Goal: Information Seeking & Learning: Learn about a topic

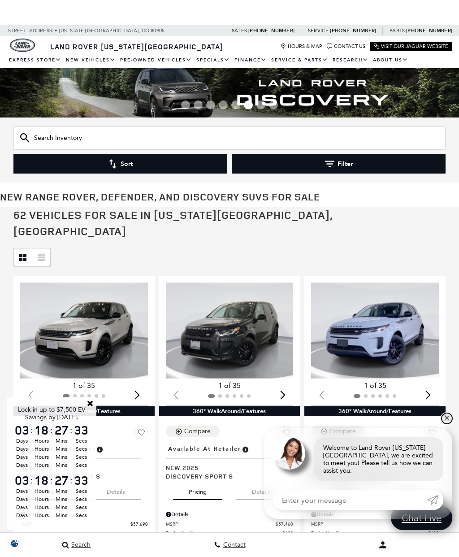
click at [445, 419] on link "✕" at bounding box center [446, 418] width 11 height 11
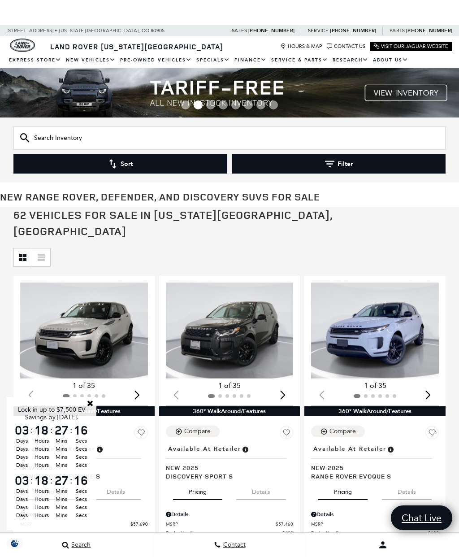
click at [0, 0] on link "Parts Department" at bounding box center [0, 0] width 0 height 0
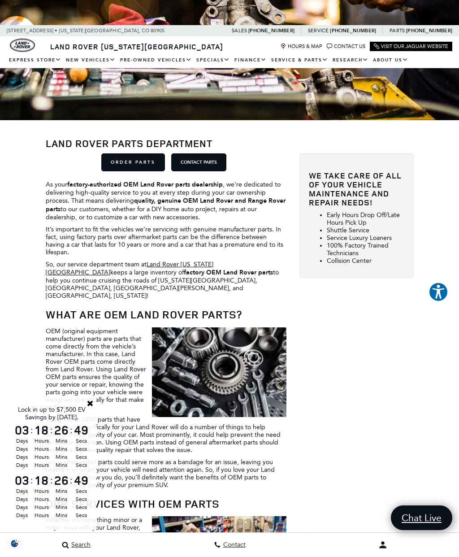
scroll to position [107, 0]
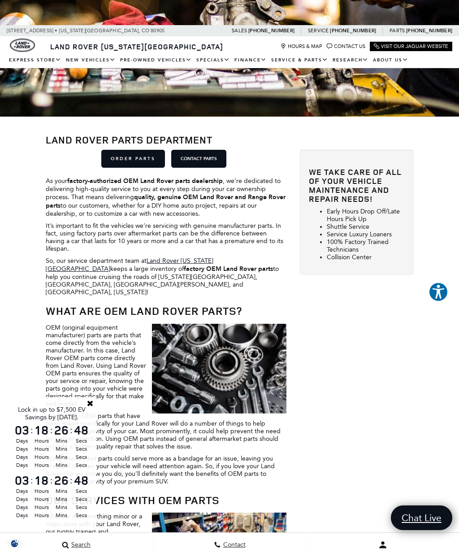
click at [91, 407] on link "Close" at bounding box center [90, 403] width 8 height 8
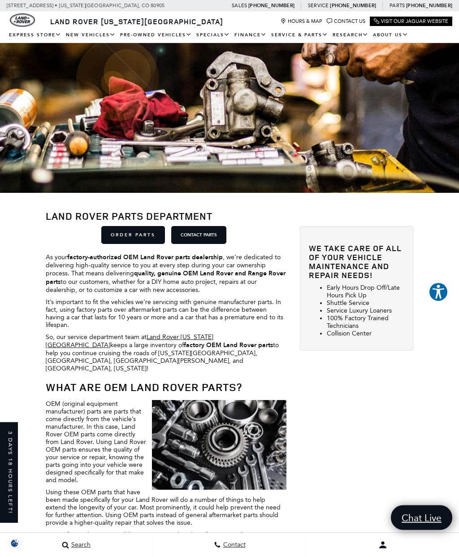
scroll to position [0, 0]
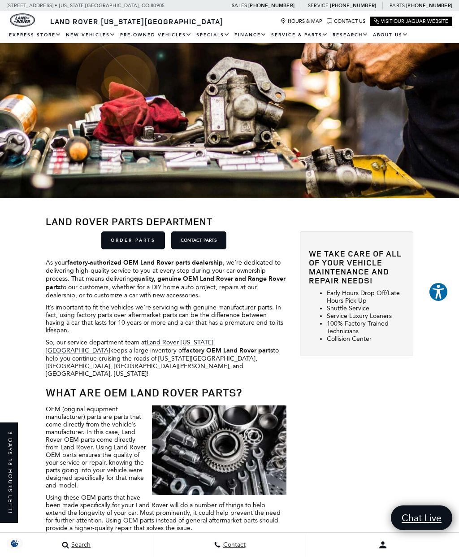
click at [134, 237] on link "ORDER PARTS" at bounding box center [133, 240] width 64 height 18
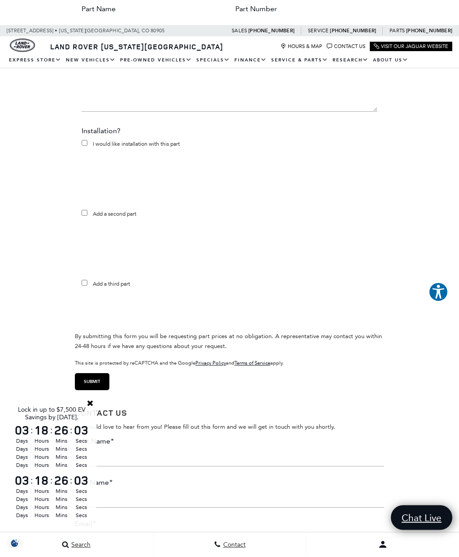
scroll to position [594, 0]
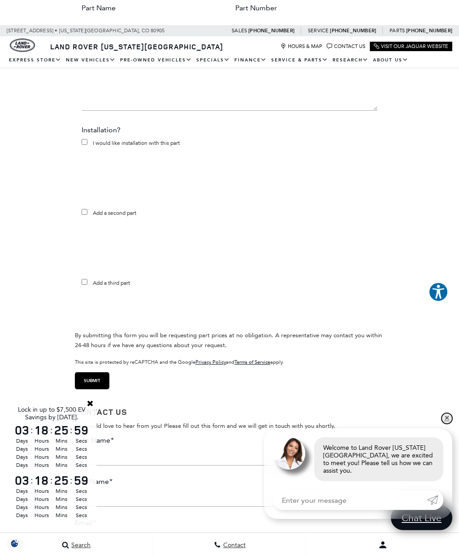
click at [447, 424] on link "✕" at bounding box center [446, 418] width 11 height 11
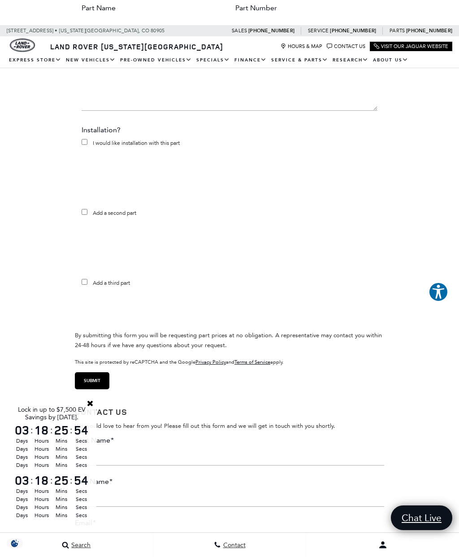
click at [90, 407] on link "Close" at bounding box center [90, 403] width 8 height 8
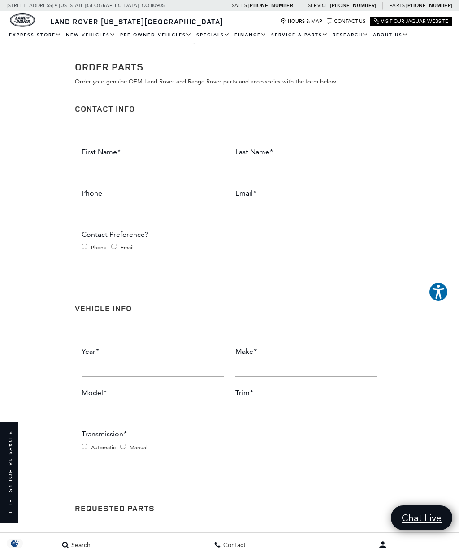
scroll to position [0, 0]
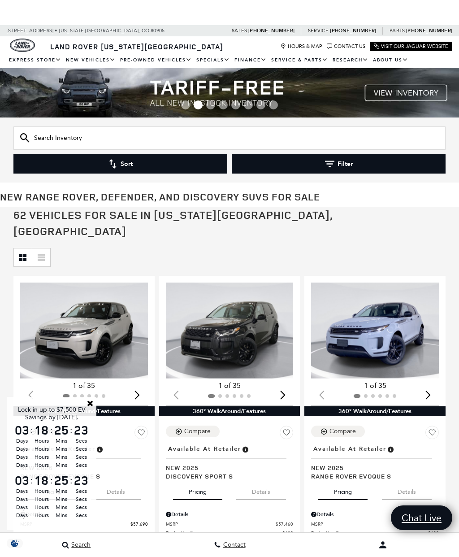
click at [91, 399] on link "Close" at bounding box center [90, 403] width 8 height 8
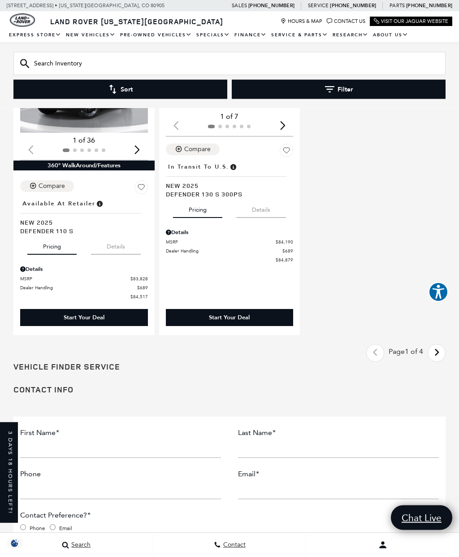
scroll to position [2051, 0]
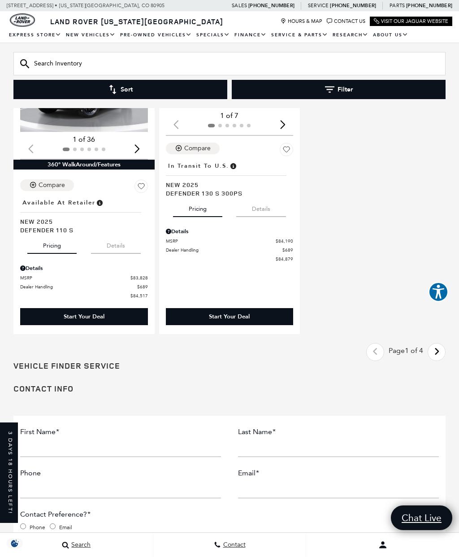
click at [437, 346] on icon "next page" at bounding box center [437, 351] width 6 height 14
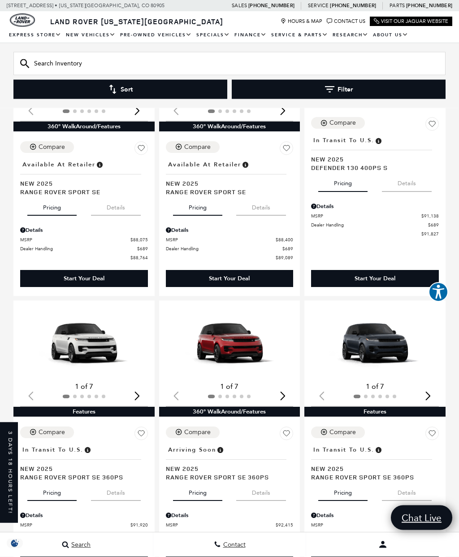
scroll to position [568, 0]
click at [351, 222] on span "Dealer Handling" at bounding box center [369, 224] width 117 height 7
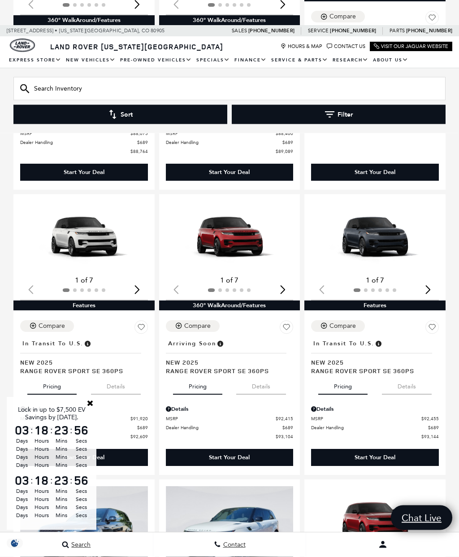
scroll to position [700, 0]
click at [92, 407] on link "Close" at bounding box center [90, 403] width 8 height 8
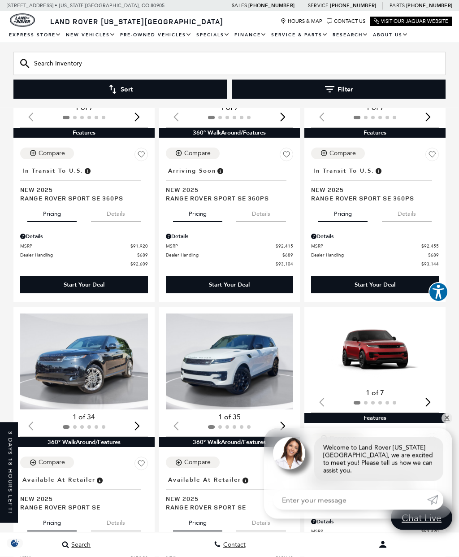
scroll to position [847, 0]
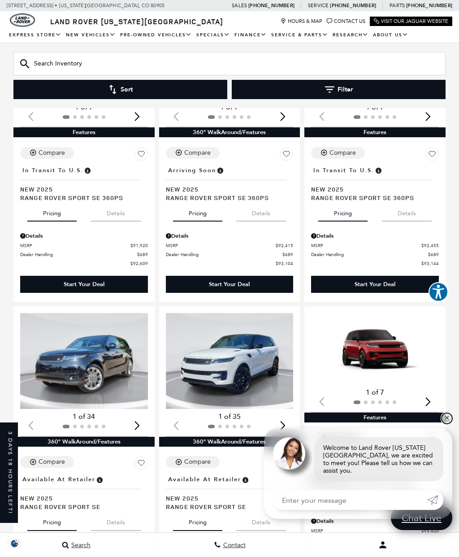
click at [448, 424] on link "✕" at bounding box center [446, 418] width 11 height 11
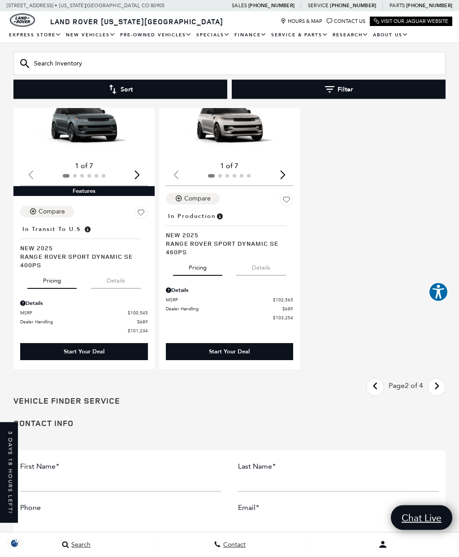
scroll to position [2001, 0]
click at [437, 390] on icon "next page" at bounding box center [437, 386] width 6 height 14
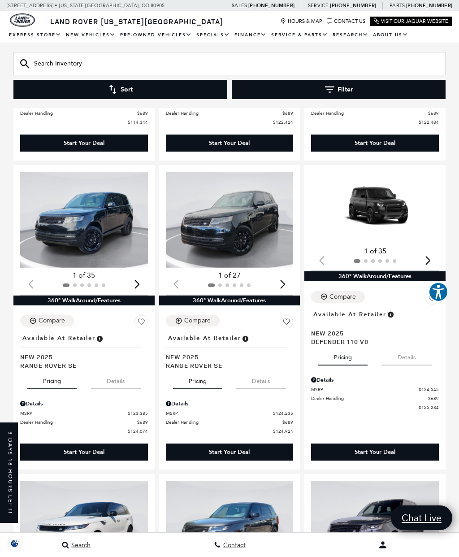
scroll to position [703, 0]
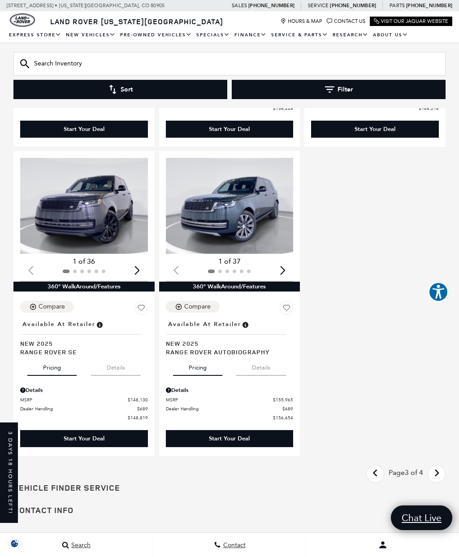
click at [439, 466] on icon "next page" at bounding box center [437, 473] width 6 height 14
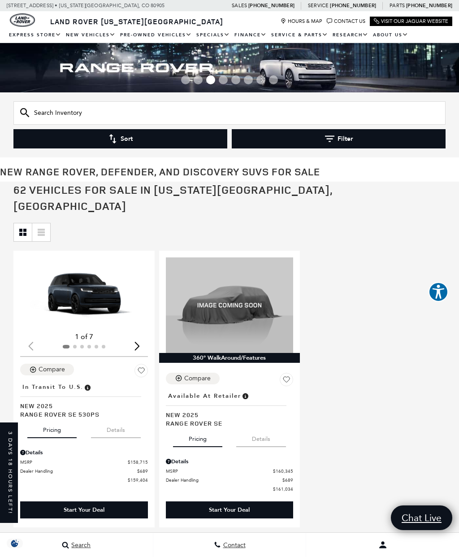
click at [99, 284] on img "1 / 2" at bounding box center [84, 293] width 128 height 72
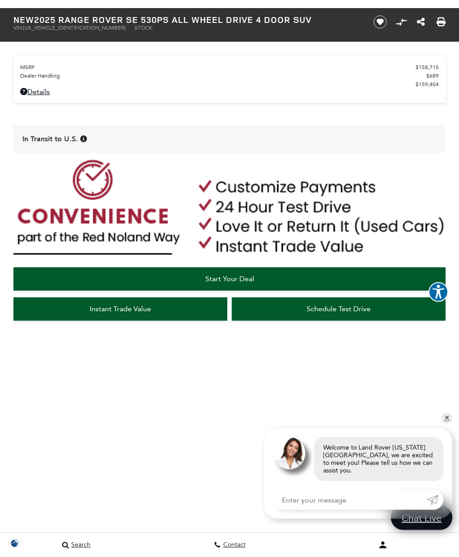
scroll to position [480, 0]
click at [454, 456] on div "Start Your Deal Instant Trade Value Schedule Test Drive" at bounding box center [229, 318] width 459 height 322
click at [447, 424] on link "✕" at bounding box center [446, 418] width 11 height 11
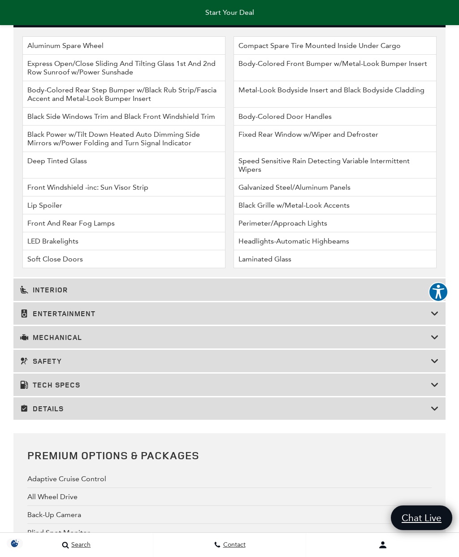
scroll to position [1857, 0]
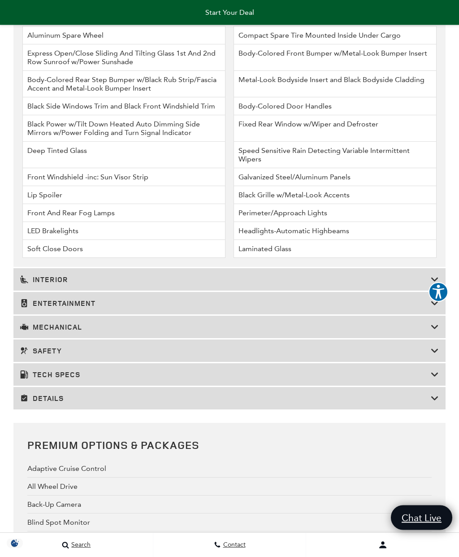
click at [217, 379] on h3 "Tech Specs" at bounding box center [225, 374] width 411 height 9
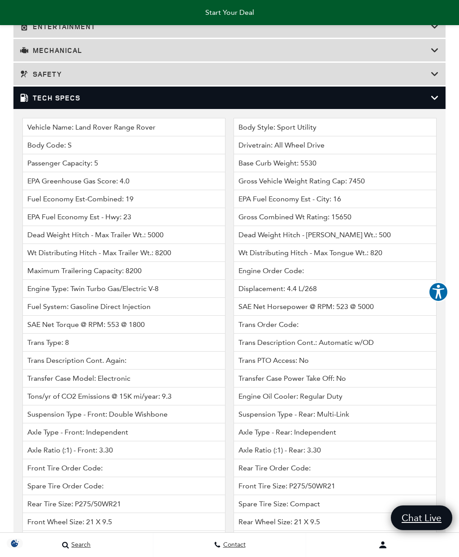
scroll to position [1881, 0]
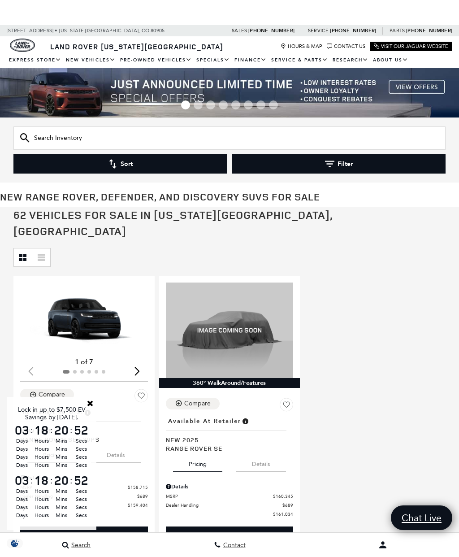
click at [91, 400] on link "Close" at bounding box center [90, 403] width 8 height 8
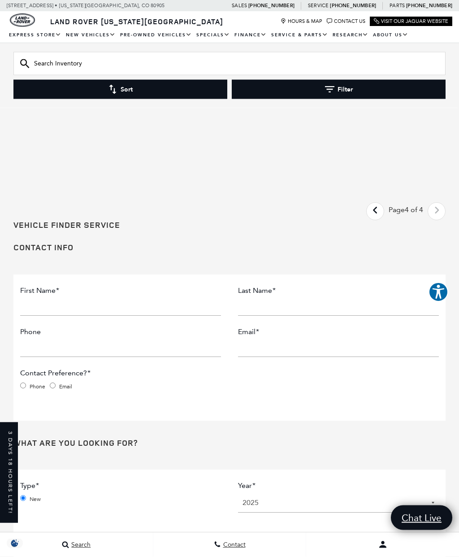
scroll to position [610, 0]
click at [373, 217] on icon "previous page" at bounding box center [375, 210] width 6 height 14
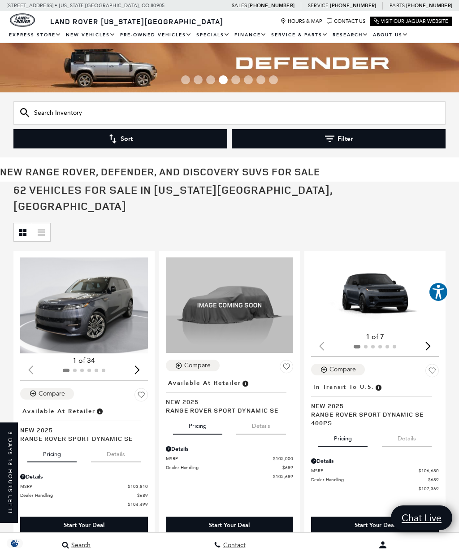
scroll to position [1, 0]
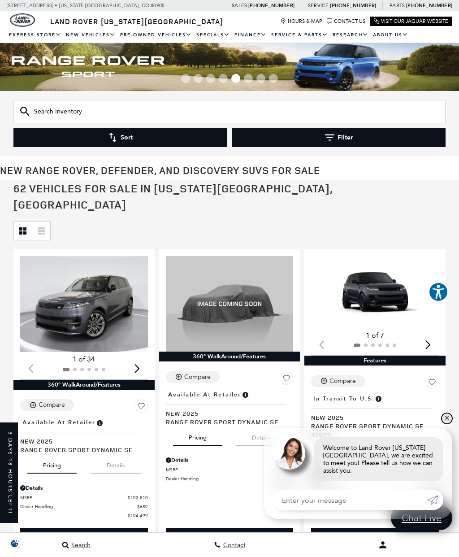
click at [448, 421] on link "✕" at bounding box center [446, 418] width 11 height 11
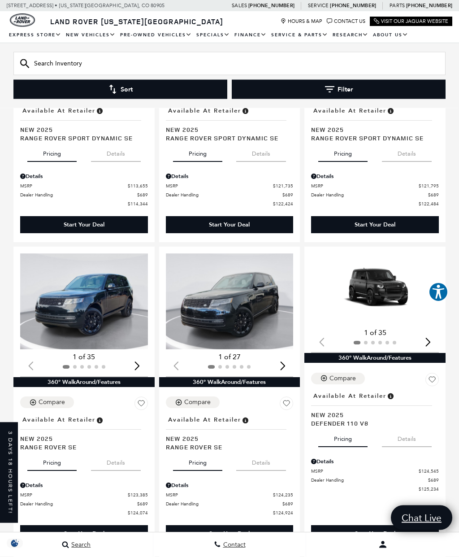
scroll to position [622, 0]
click at [369, 273] on img "1 / 2" at bounding box center [375, 289] width 128 height 72
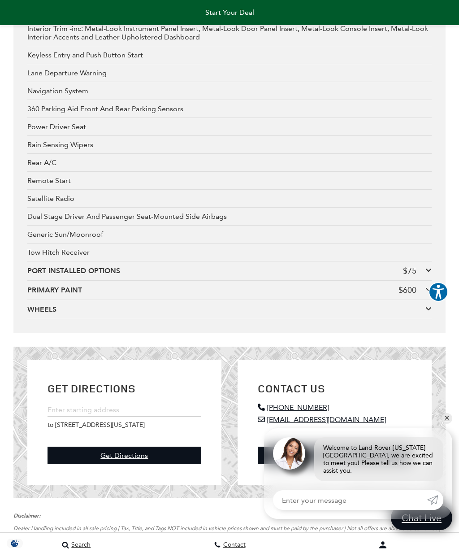
scroll to position [2582, 0]
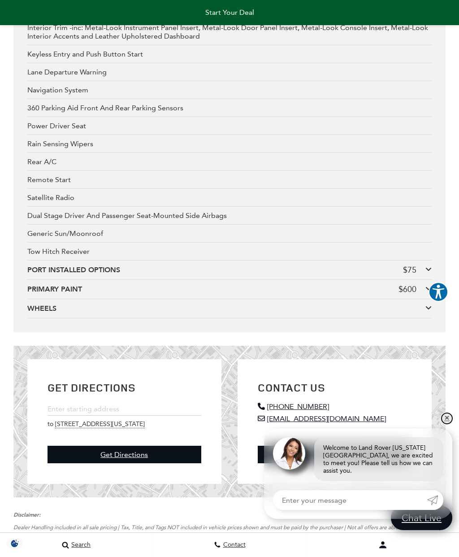
click at [445, 424] on link "✕" at bounding box center [446, 418] width 11 height 11
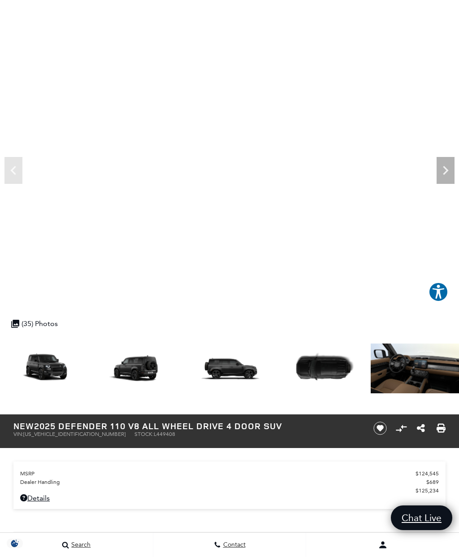
scroll to position [51, 0]
